Goal: Task Accomplishment & Management: Complete application form

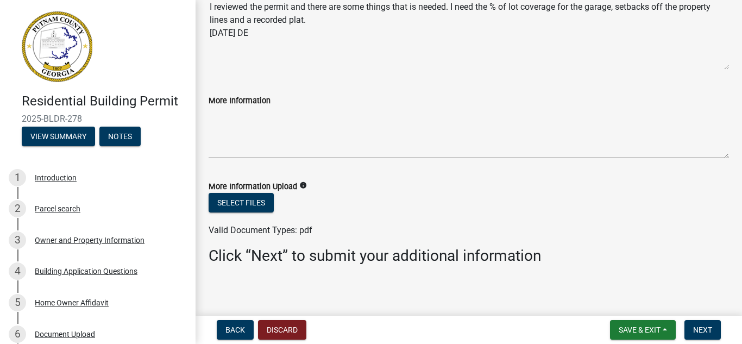
scroll to position [98, 0]
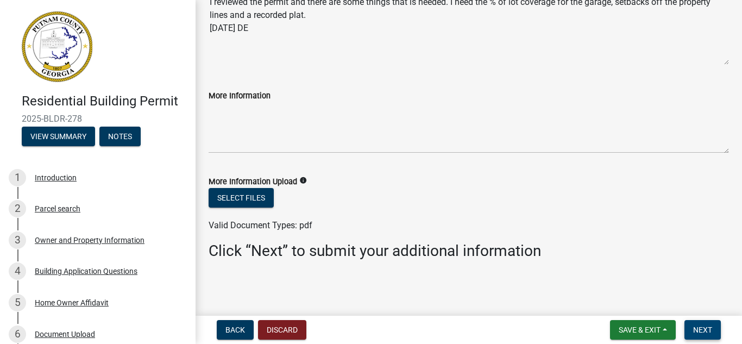
click at [698, 332] on span "Next" at bounding box center [702, 329] width 19 height 9
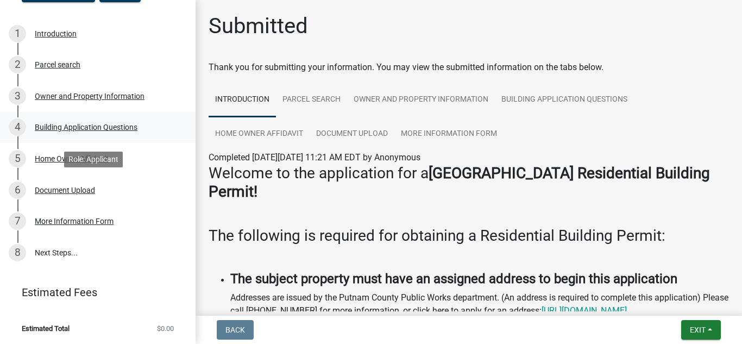
scroll to position [145, 0]
click at [59, 185] on div "Document Upload" at bounding box center [65, 189] width 60 height 8
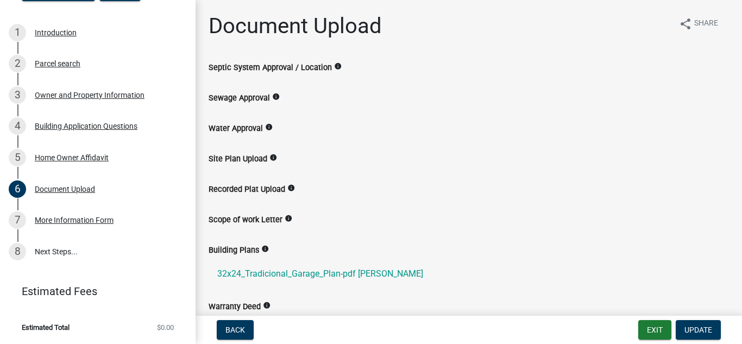
click at [257, 186] on label "Recorded Plat Upload" at bounding box center [247, 190] width 77 height 8
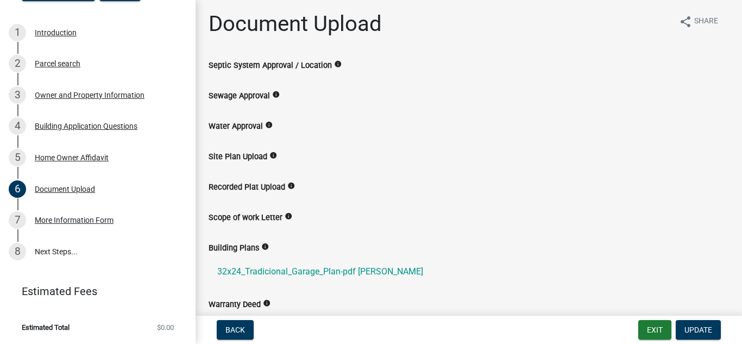
scroll to position [0, 0]
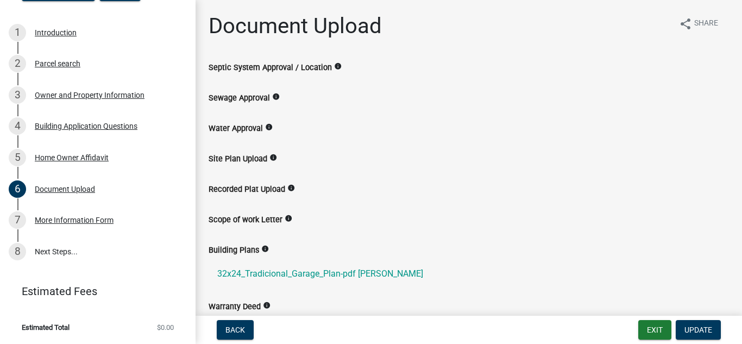
click at [226, 127] on label "Water Approval" at bounding box center [236, 129] width 54 height 8
click at [240, 159] on label "Site Plan Upload" at bounding box center [238, 159] width 59 height 8
click at [702, 324] on button "Update" at bounding box center [698, 330] width 45 height 20
click at [701, 329] on span "Update" at bounding box center [698, 329] width 28 height 9
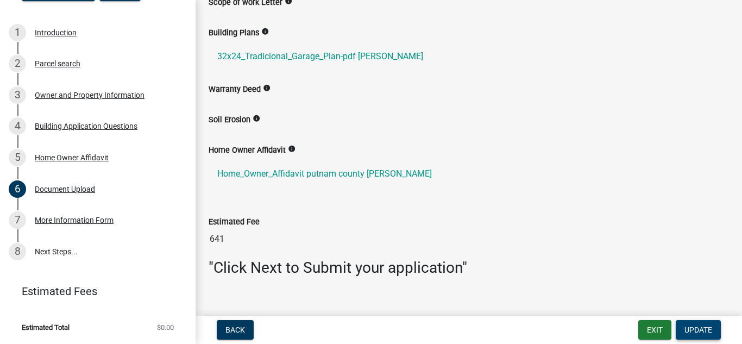
scroll to position [234, 0]
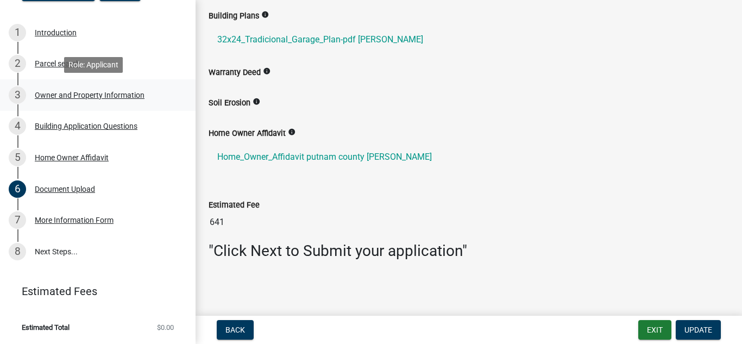
click at [62, 96] on div "Owner and Property Information" at bounding box center [90, 95] width 110 height 8
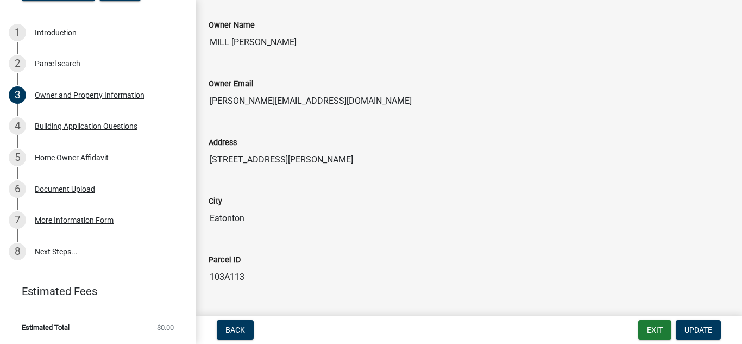
scroll to position [217, 0]
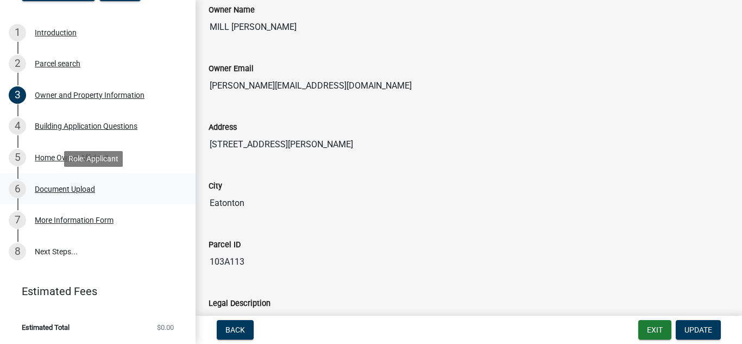
click at [80, 187] on div "Document Upload" at bounding box center [65, 189] width 60 height 8
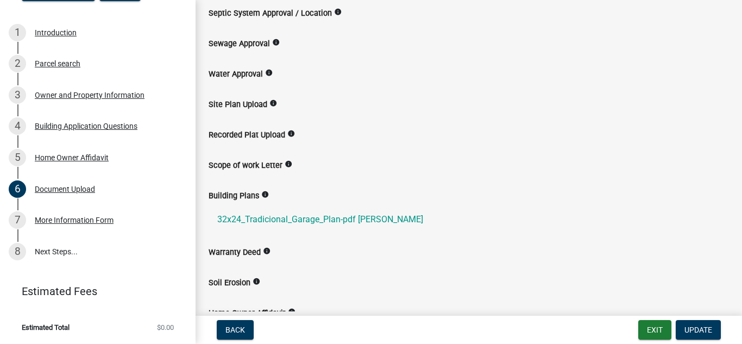
scroll to position [0, 0]
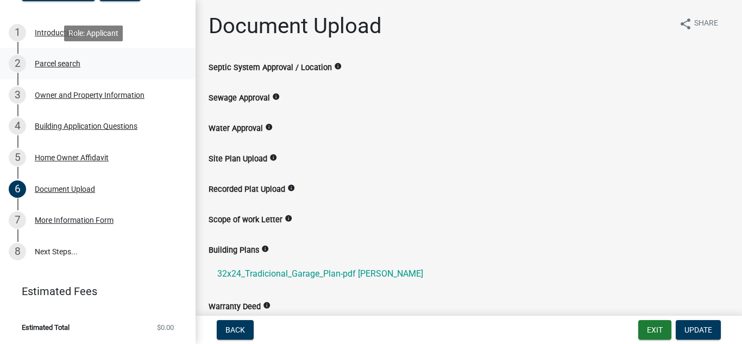
click at [52, 64] on div "Parcel search" at bounding box center [58, 64] width 46 height 8
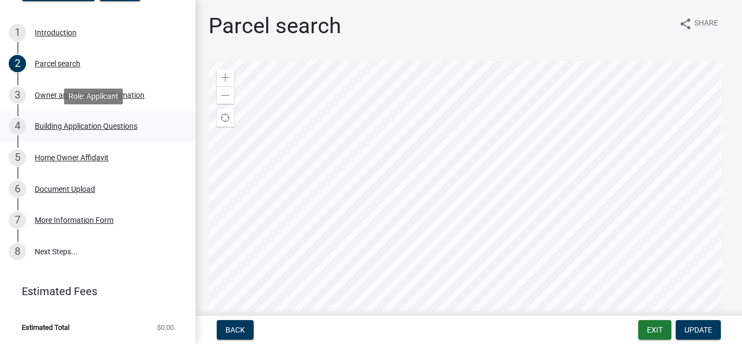
click at [54, 123] on div "Building Application Questions" at bounding box center [86, 126] width 103 height 8
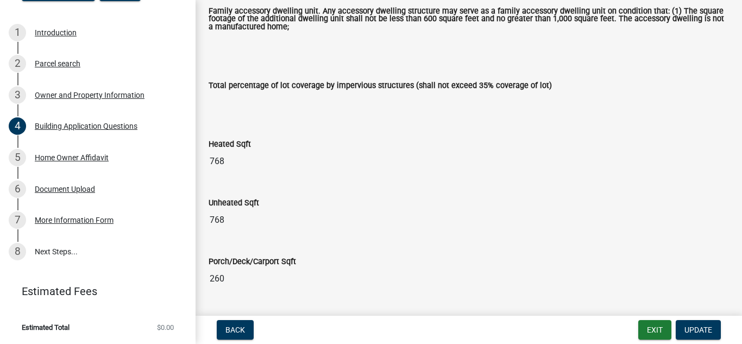
scroll to position [380, 0]
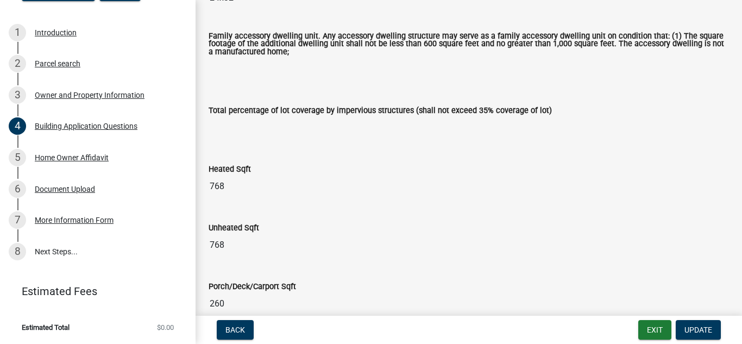
click at [214, 137] on input "Total percentage of lot coverage by impervious structures (shall not exceed 35%…" at bounding box center [469, 128] width 520 height 22
click at [224, 130] on input "Total percentage of lot coverage by impervious structures (shall not exceed 35%…" at bounding box center [469, 128] width 520 height 22
click at [232, 127] on input "Total percentage of lot coverage by impervious structures (shall not exceed 35%…" at bounding box center [469, 128] width 520 height 22
click at [238, 143] on div "Total percentage of lot coverage by impervious structures (shall not exceed 35%…" at bounding box center [468, 118] width 537 height 59
click at [236, 129] on input "Total percentage of lot coverage by impervious structures (shall not exceed 35%…" at bounding box center [469, 128] width 520 height 22
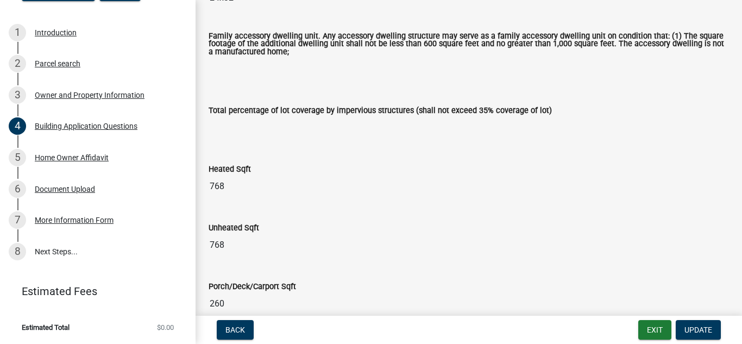
drag, startPoint x: 236, startPoint y: 129, endPoint x: 229, endPoint y: 128, distance: 6.5
click at [229, 128] on input "Total percentage of lot coverage by impervious structures (shall not exceed 35%…" at bounding box center [469, 128] width 520 height 22
click at [222, 181] on input "768" at bounding box center [469, 186] width 520 height 22
click at [232, 243] on input "768" at bounding box center [469, 245] width 520 height 22
click at [229, 124] on input "Total percentage of lot coverage by impervious structures (shall not exceed 35%…" at bounding box center [469, 128] width 520 height 22
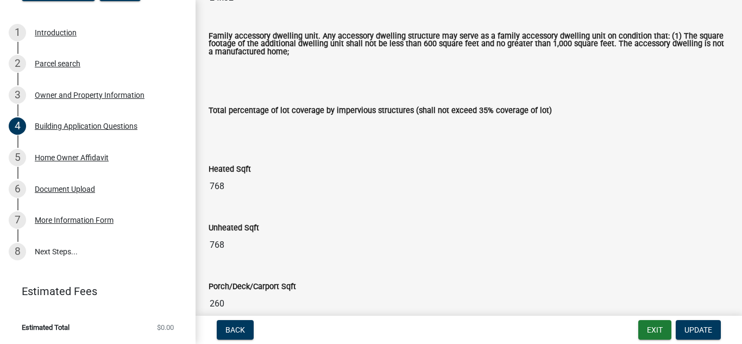
click at [229, 123] on input "Total percentage of lot coverage by impervious structures (shall not exceed 35%…" at bounding box center [469, 128] width 520 height 22
click at [225, 135] on input "Total percentage of lot coverage by impervious structures (shall not exceed 35%…" at bounding box center [469, 128] width 520 height 22
click at [522, 131] on input "Total percentage of lot coverage by impervious structures (shall not exceed 35%…" at bounding box center [469, 128] width 520 height 22
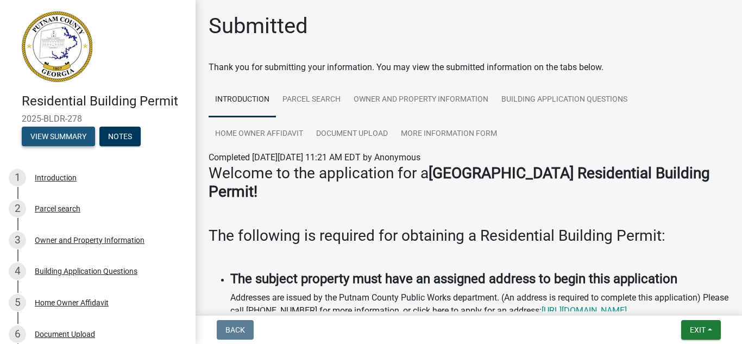
click at [54, 134] on button "View Summary" at bounding box center [58, 137] width 73 height 20
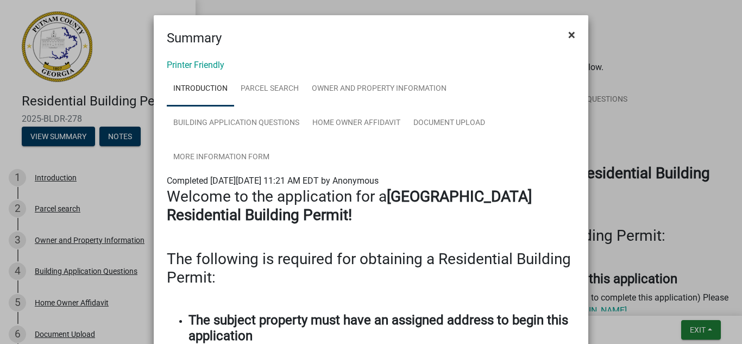
click at [568, 33] on span "×" at bounding box center [571, 34] width 7 height 15
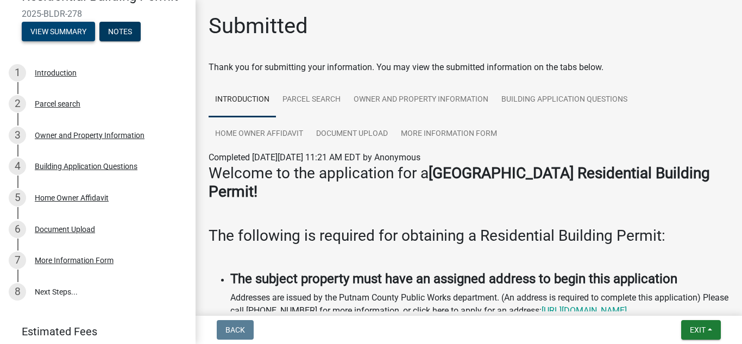
scroll to position [145, 0]
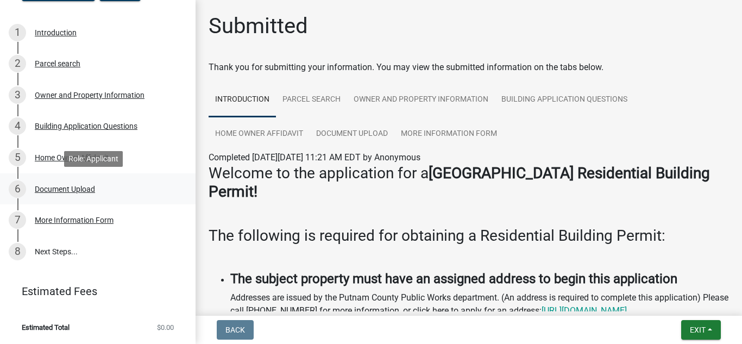
click at [56, 190] on div "Document Upload" at bounding box center [65, 189] width 60 height 8
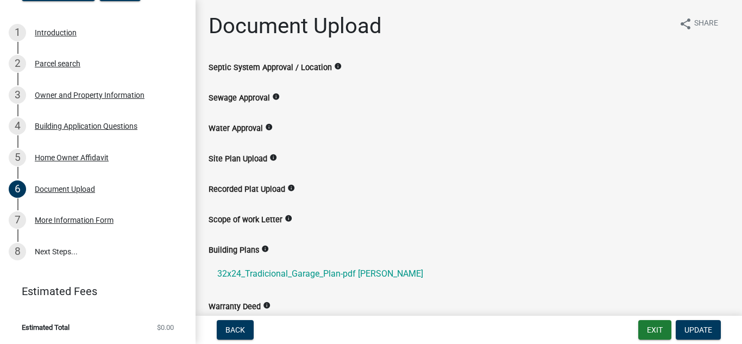
click at [255, 68] on label "Septic System Approval / Location" at bounding box center [270, 68] width 123 height 8
click at [248, 97] on label "Sewage Approval" at bounding box center [239, 98] width 61 height 8
click at [243, 126] on label "Water Approval" at bounding box center [236, 129] width 54 height 8
click at [61, 127] on div "Building Application Questions" at bounding box center [86, 126] width 103 height 8
